Goal: Ask a question

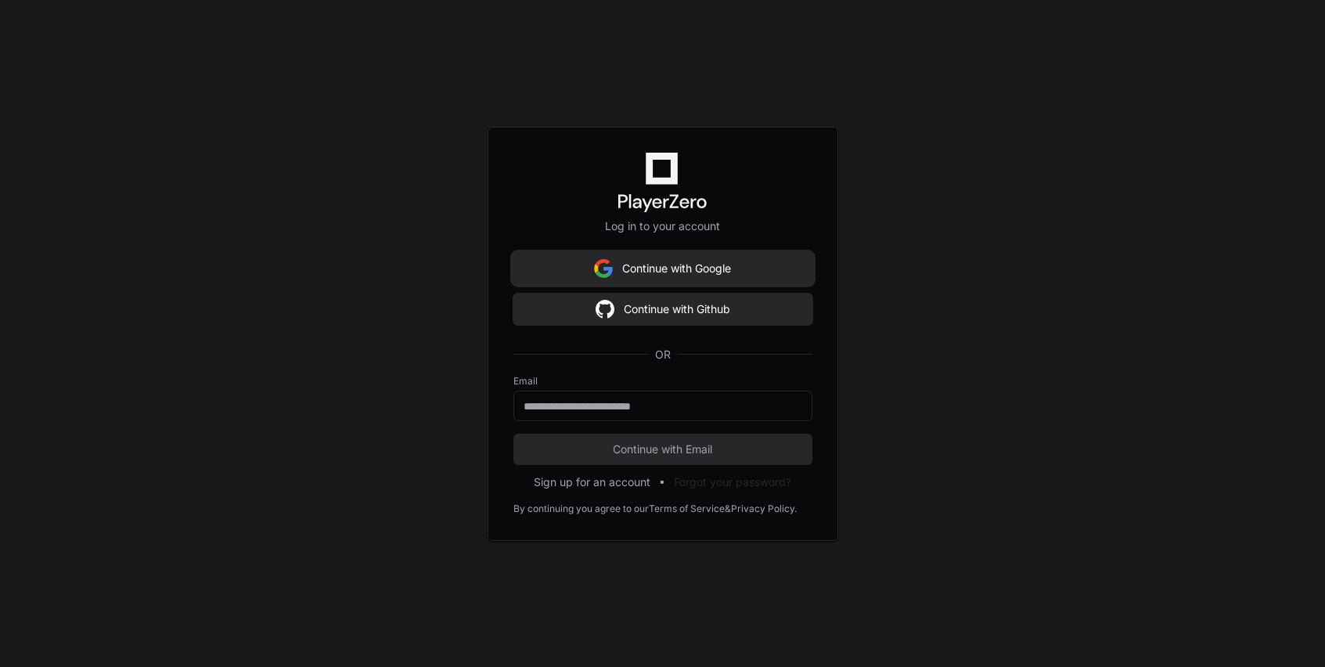
click at [637, 271] on button "Continue with Google" at bounding box center [662, 268] width 299 height 31
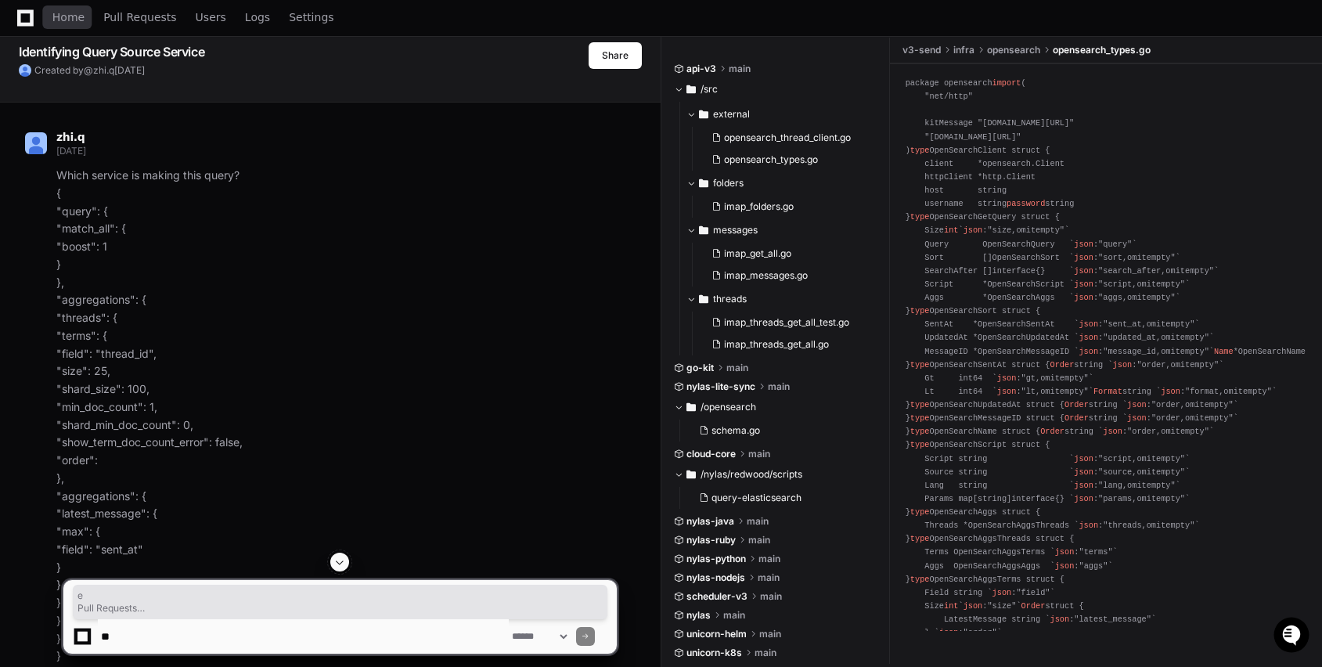
scroll to position [55, 0]
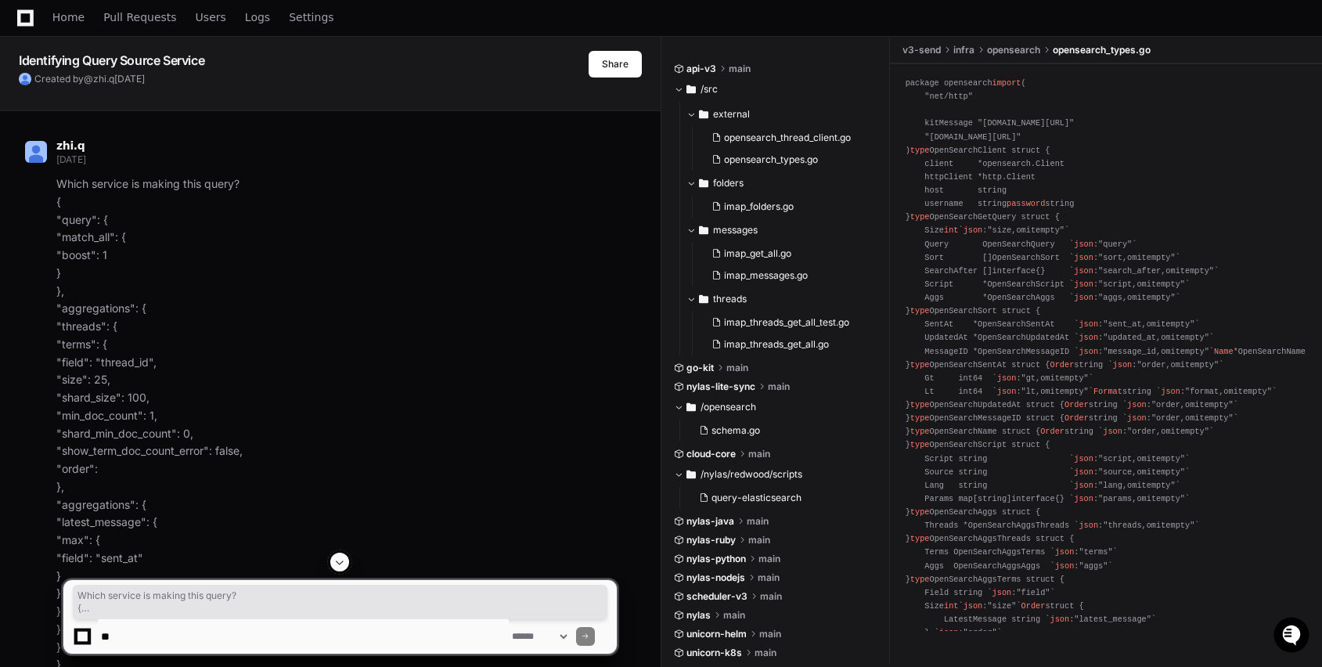
drag, startPoint x: 84, startPoint y: 277, endPoint x: 55, endPoint y: 183, distance: 98.3
click at [55, 183] on div "Which service is making this query? { "query": { "match_all": { "boost": 1 } },…" at bounding box center [321, 424] width 592 height 499
copy p "Which service is making this query? { "query": { "match_all": { "boost": 1 } },…"
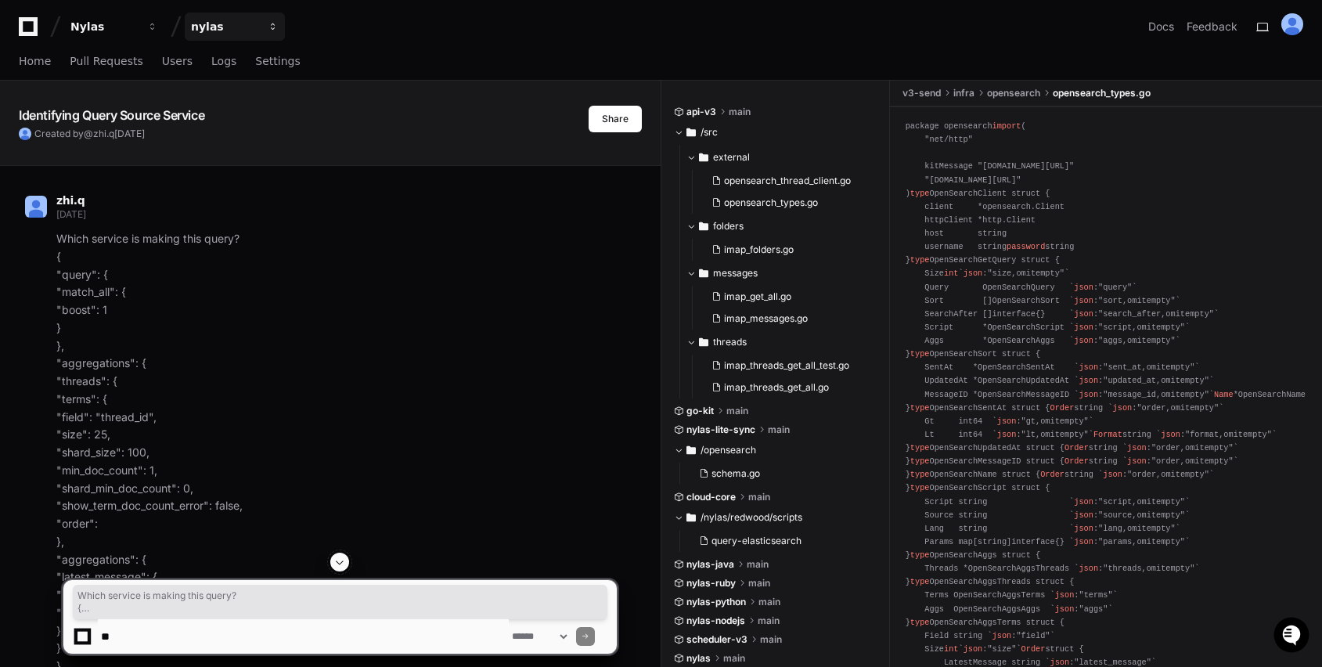
click at [158, 24] on span "button" at bounding box center [152, 26] width 11 height 11
click at [266, 196] on div "zhi.q [DATE]" at bounding box center [321, 209] width 592 height 27
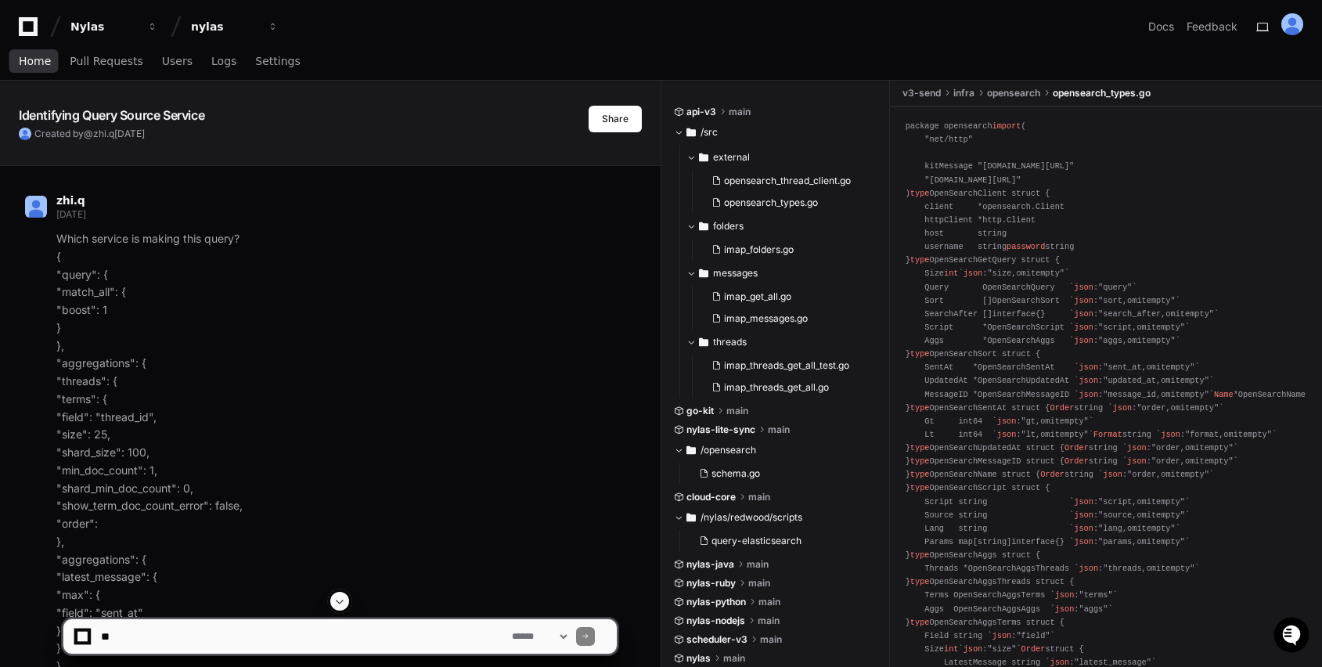
click at [37, 66] on span "Home" at bounding box center [35, 60] width 32 height 9
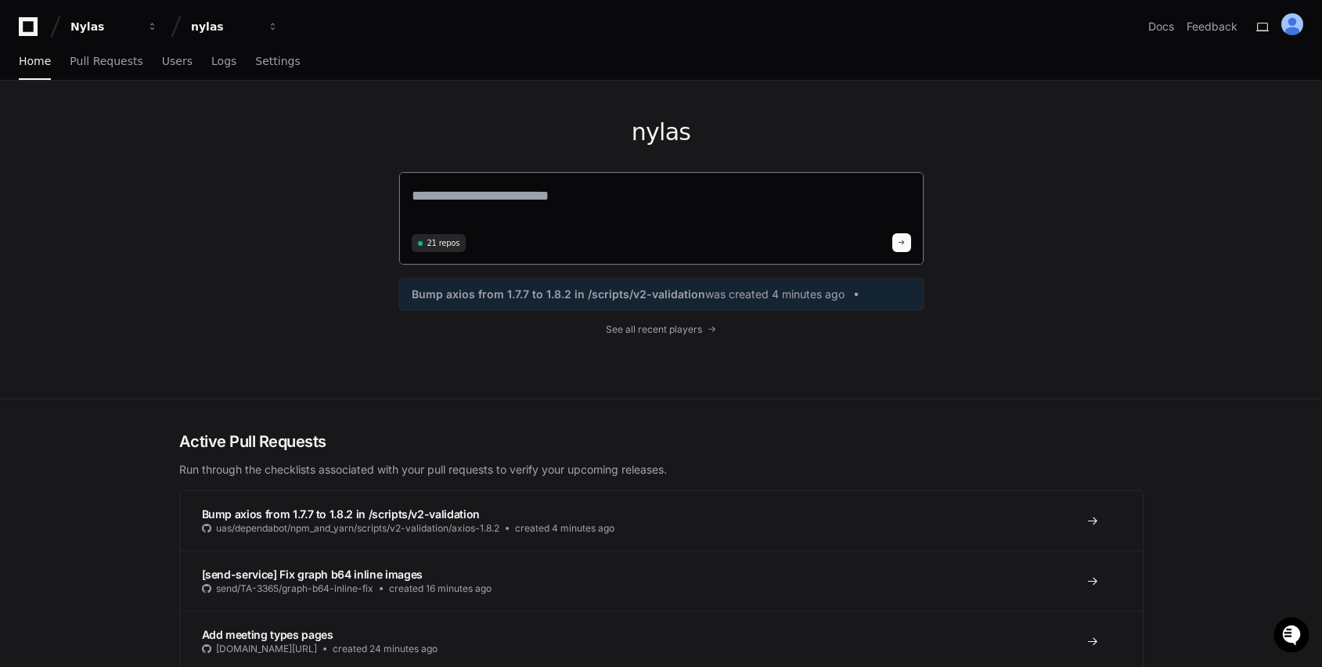
click at [531, 205] on textarea at bounding box center [661, 207] width 499 height 44
click at [431, 245] on span "21 repos" at bounding box center [443, 243] width 33 height 12
click at [465, 219] on textarea at bounding box center [661, 207] width 499 height 44
click at [158, 25] on span "button" at bounding box center [152, 26] width 11 height 11
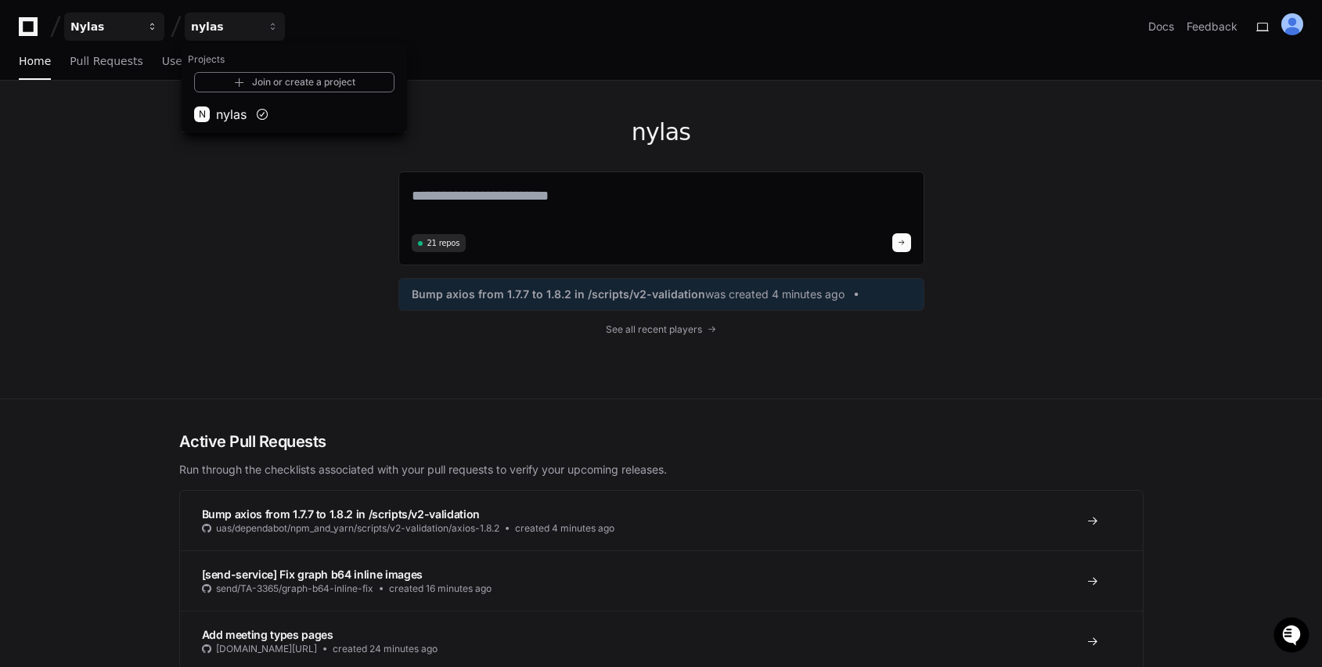
click at [128, 21] on div "Nylas" at bounding box center [103, 27] width 67 height 16
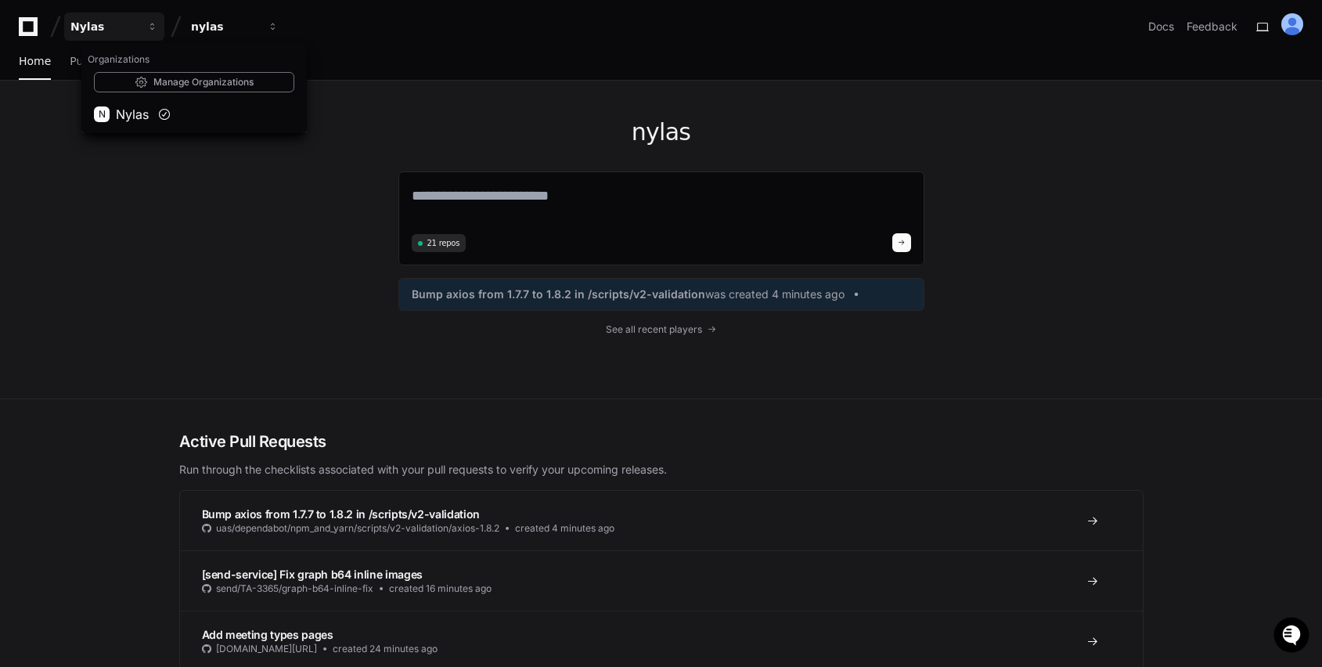
click at [203, 231] on div "nylas 21 repos Bump axios from 1.7.7 to 1.8.2 in /scripts/v2-validation was cre…" at bounding box center [661, 240] width 1002 height 318
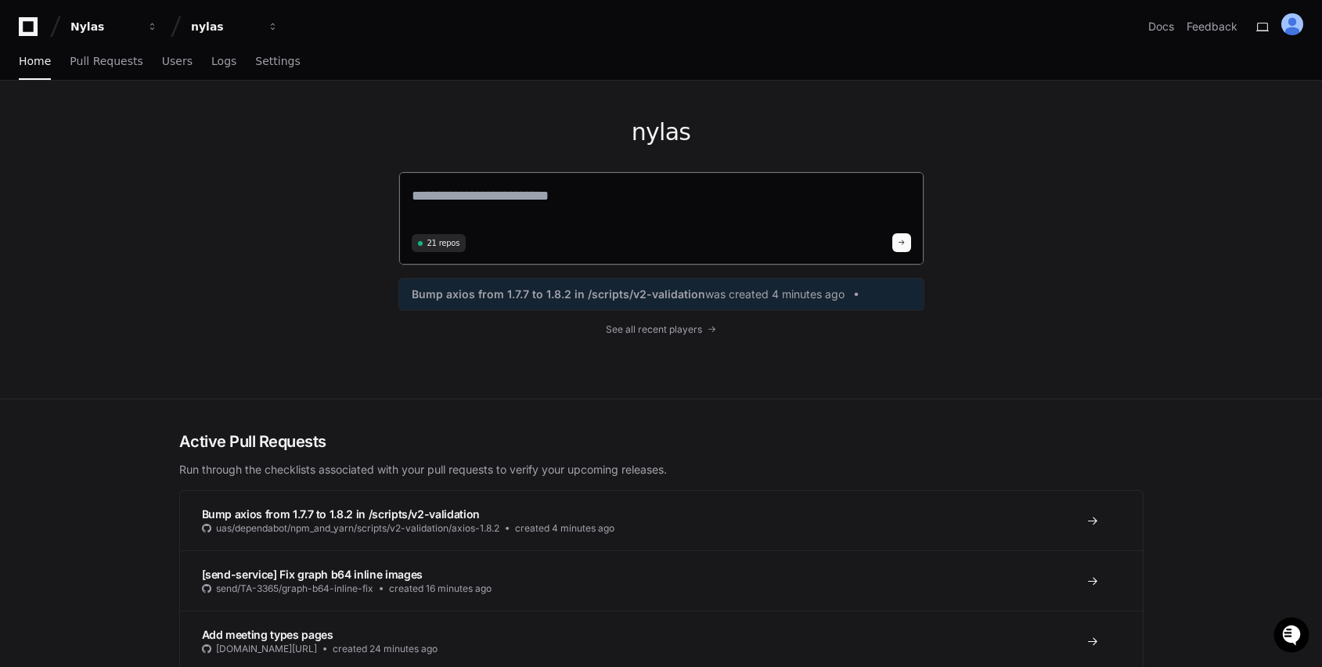
click at [475, 205] on textarea at bounding box center [661, 207] width 499 height 44
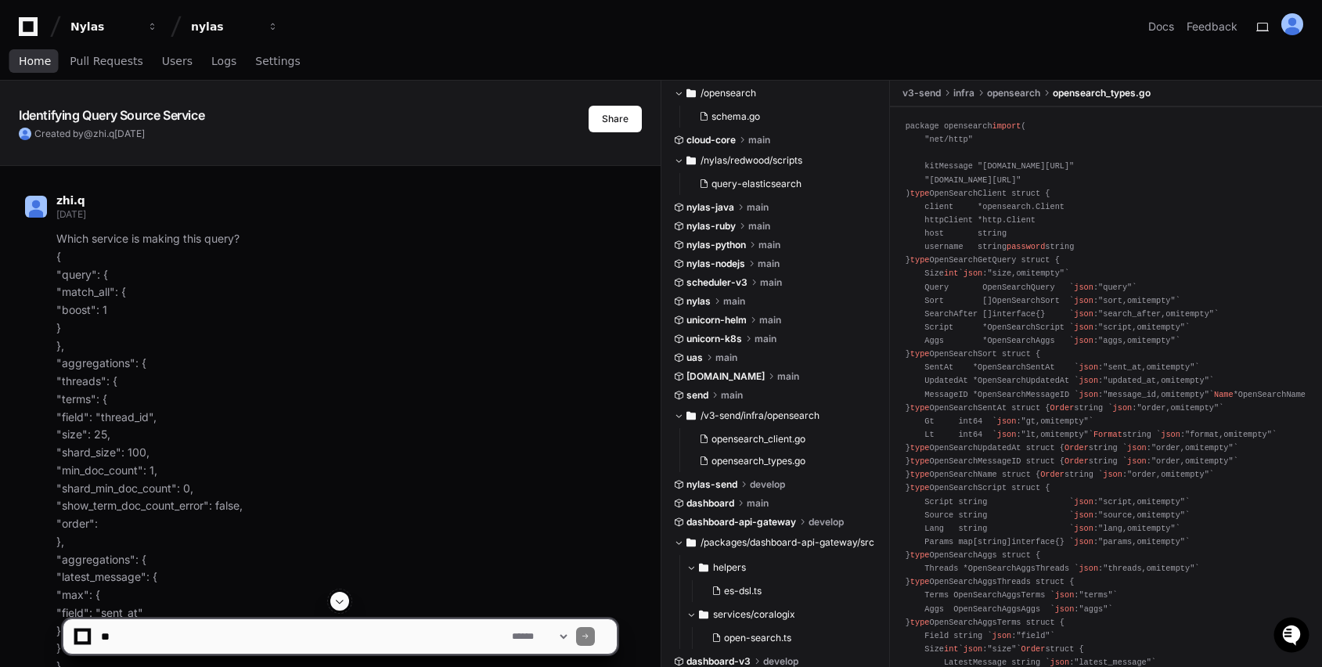
click at [38, 56] on span "Home" at bounding box center [35, 60] width 32 height 9
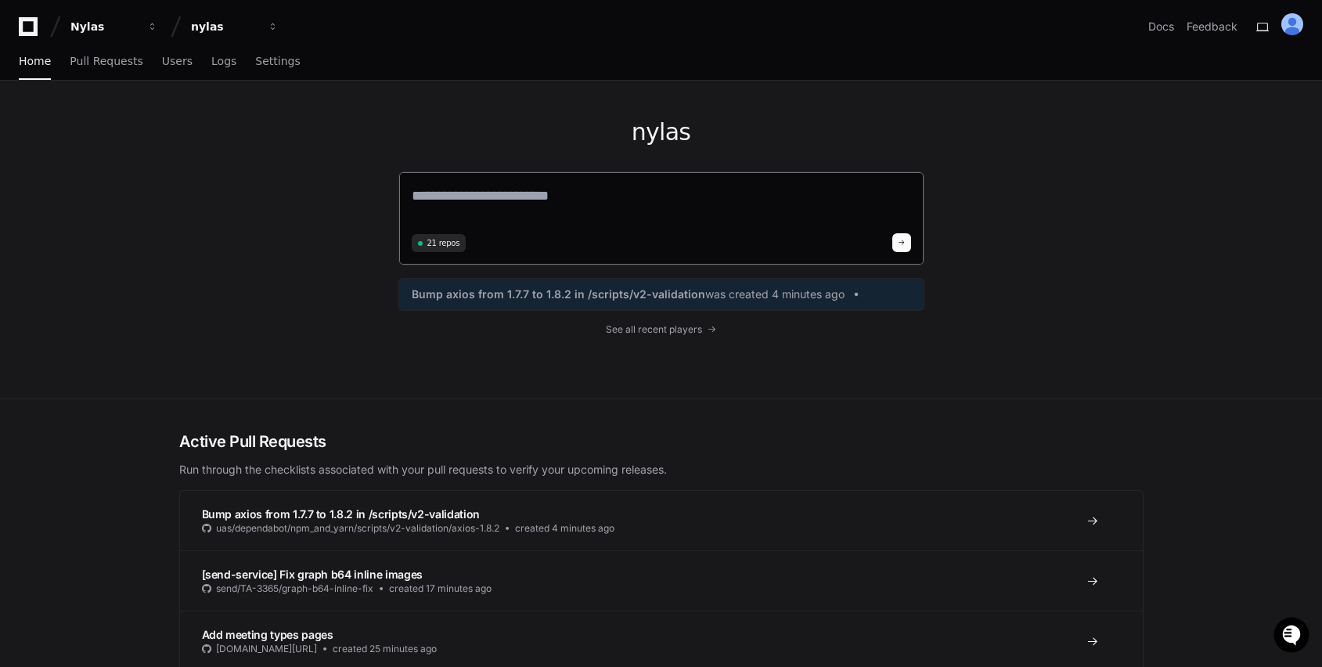
click at [525, 206] on textarea at bounding box center [661, 207] width 499 height 44
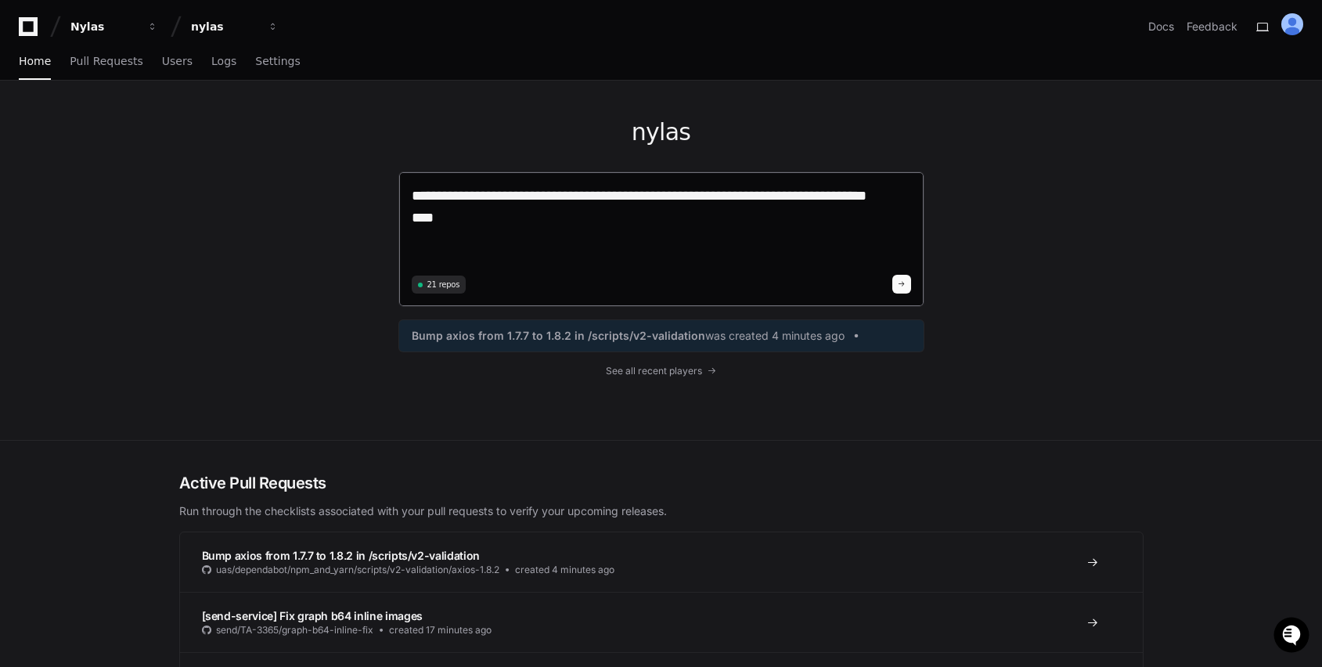
paste textarea "**********"
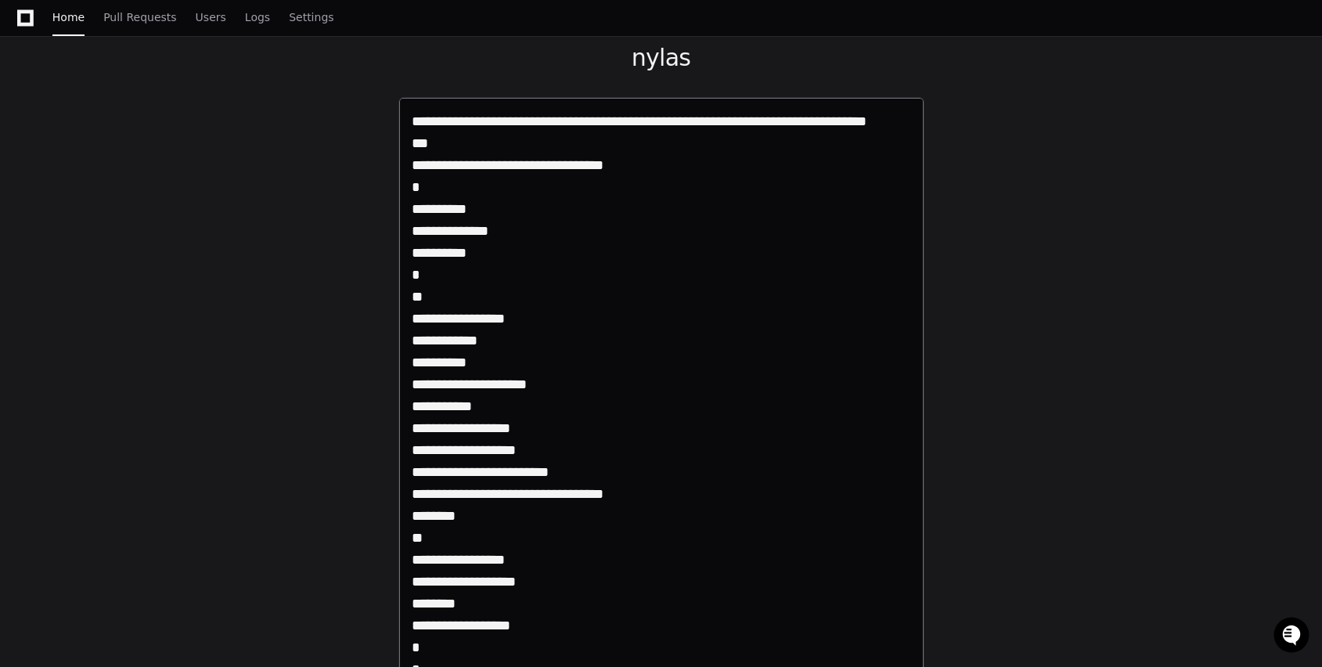
scroll to position [55, 0]
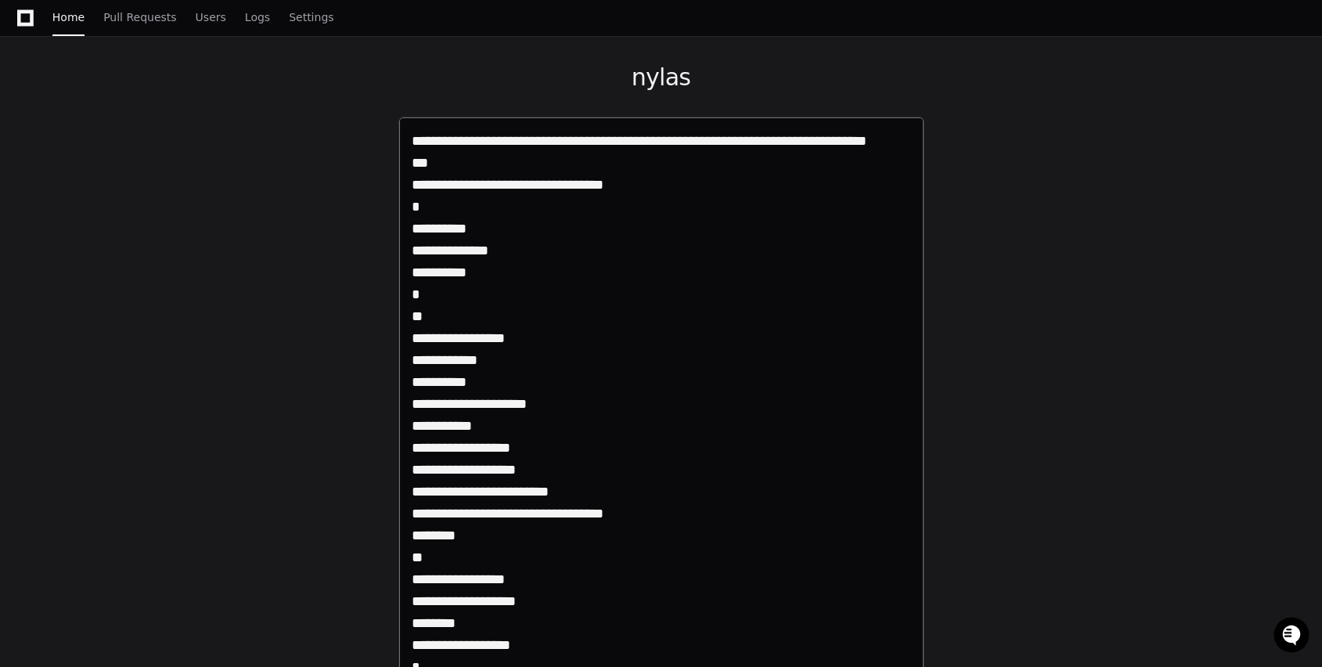
drag, startPoint x: 647, startPoint y: 183, endPoint x: 409, endPoint y: 186, distance: 238.0
click at [409, 186] on div "**********" at bounding box center [661, 491] width 526 height 749
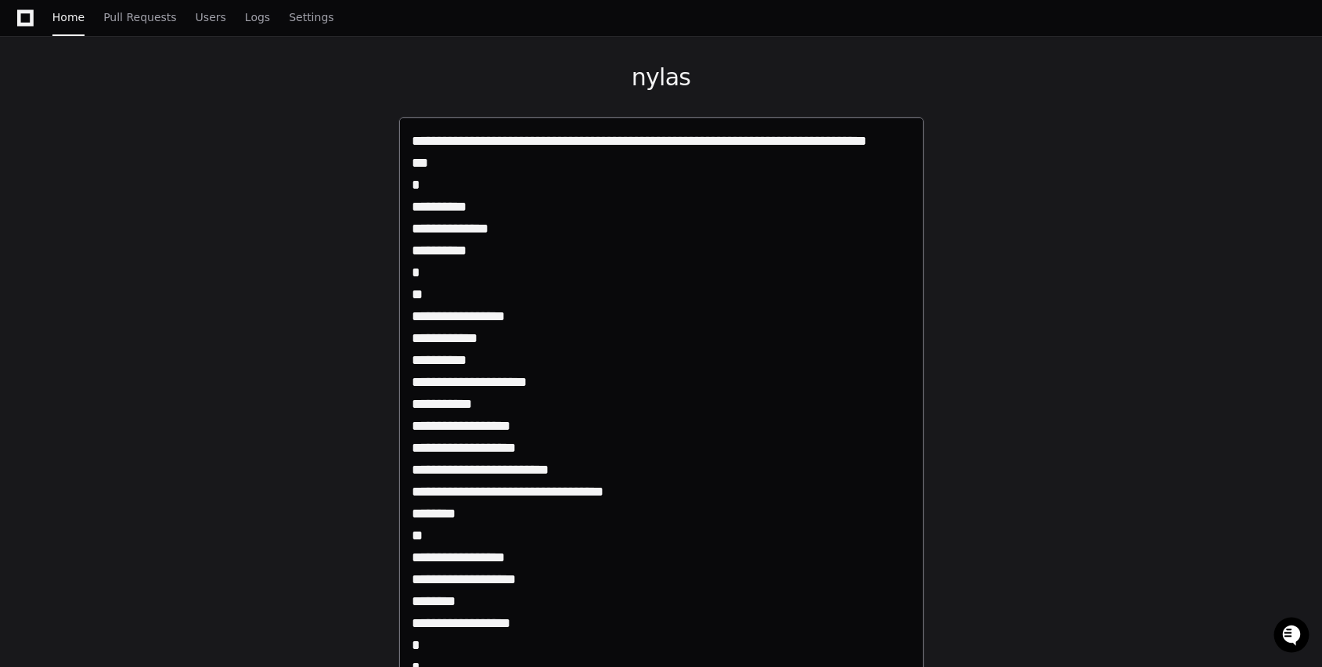
click at [465, 142] on textarea "**********" at bounding box center [661, 468] width 499 height 677
type textarea "**********"
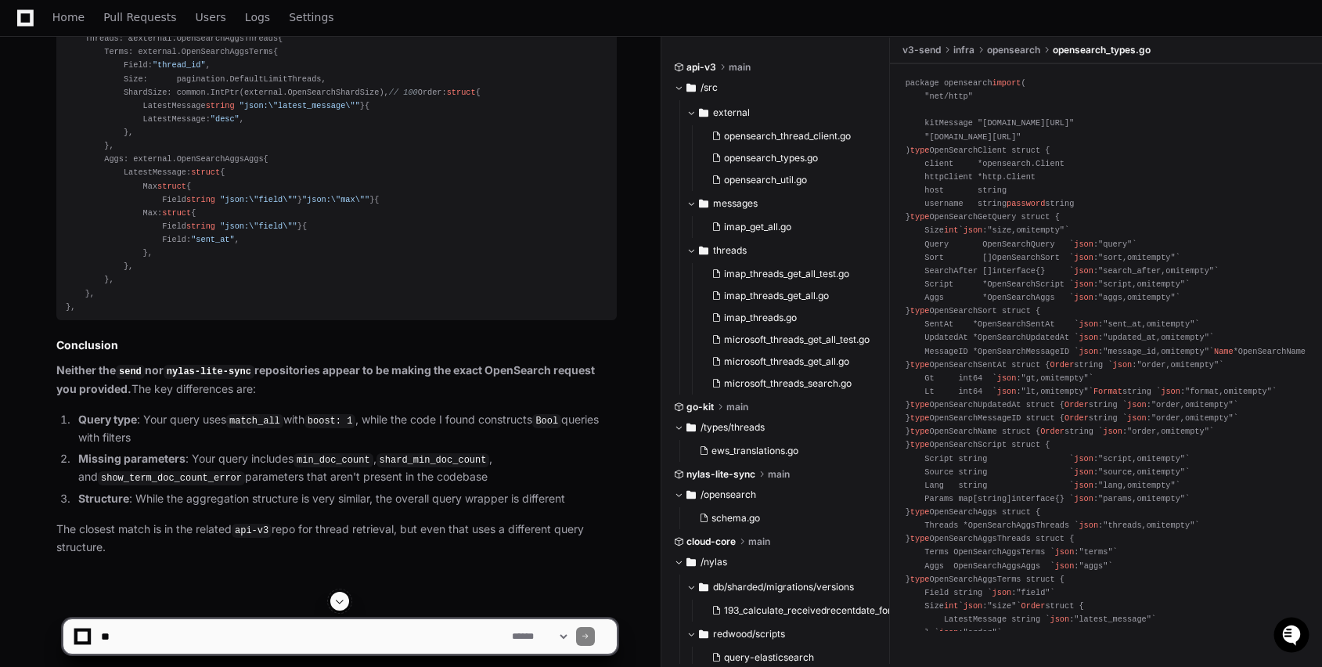
scroll to position [1591, 0]
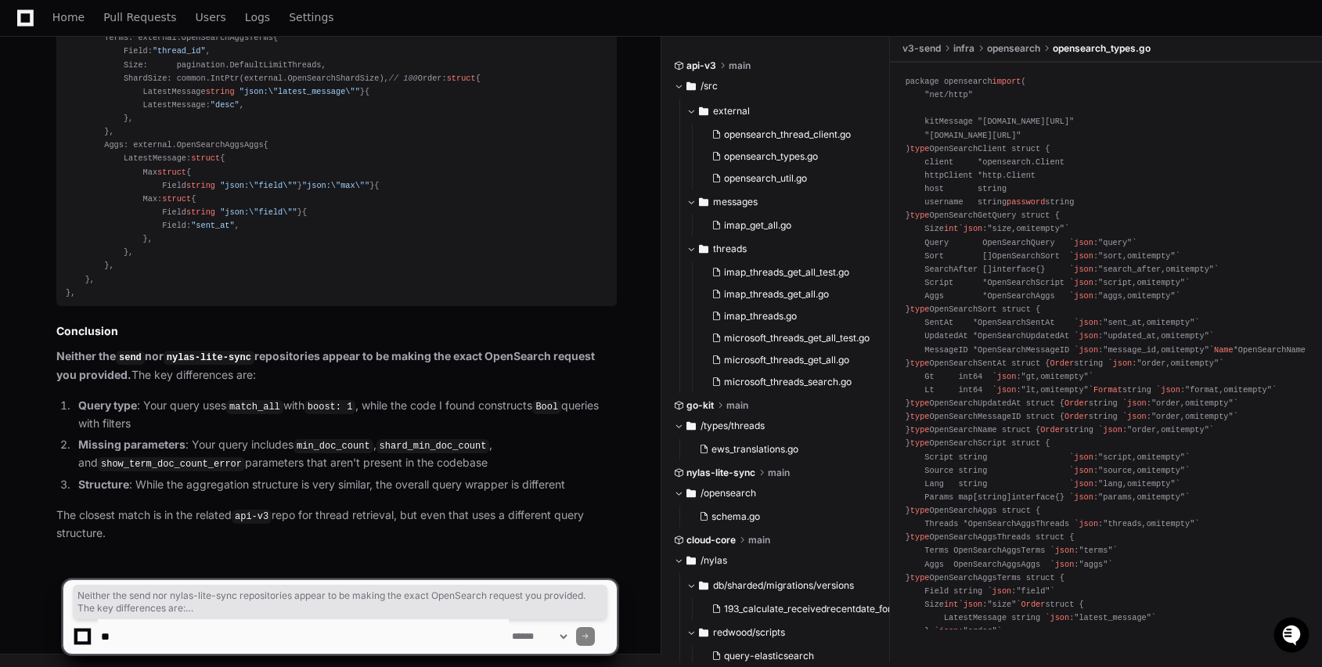
drag, startPoint x: 252, startPoint y: 540, endPoint x: 88, endPoint y: 348, distance: 252.1
click at [88, 348] on article "Based on my analysis of both the send and nylas-lite-sync repositories, I can p…" at bounding box center [336, 57] width 560 height 971
